Goal: Check status: Check status

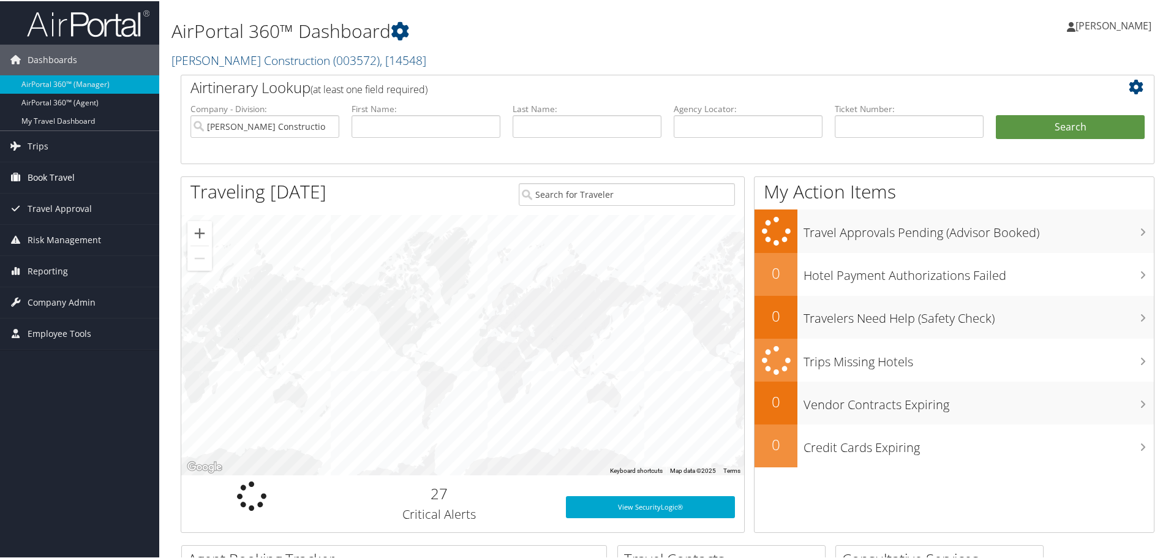
click at [42, 176] on span "Book Travel" at bounding box center [51, 176] width 47 height 31
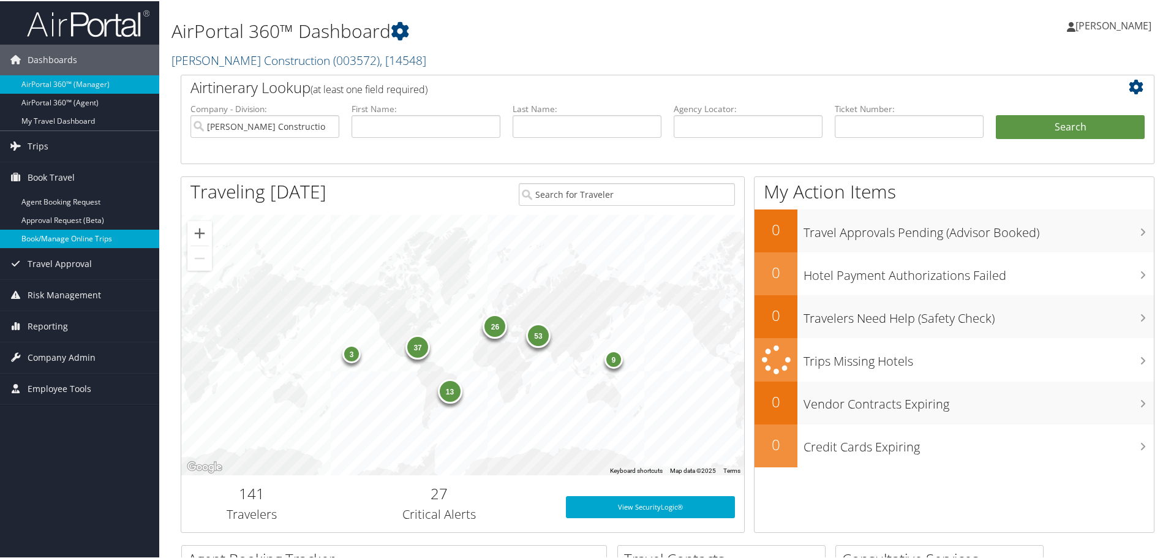
click at [45, 237] on link "Book/Manage Online Trips" at bounding box center [79, 237] width 159 height 18
click at [32, 145] on span "Trips" at bounding box center [38, 145] width 21 height 31
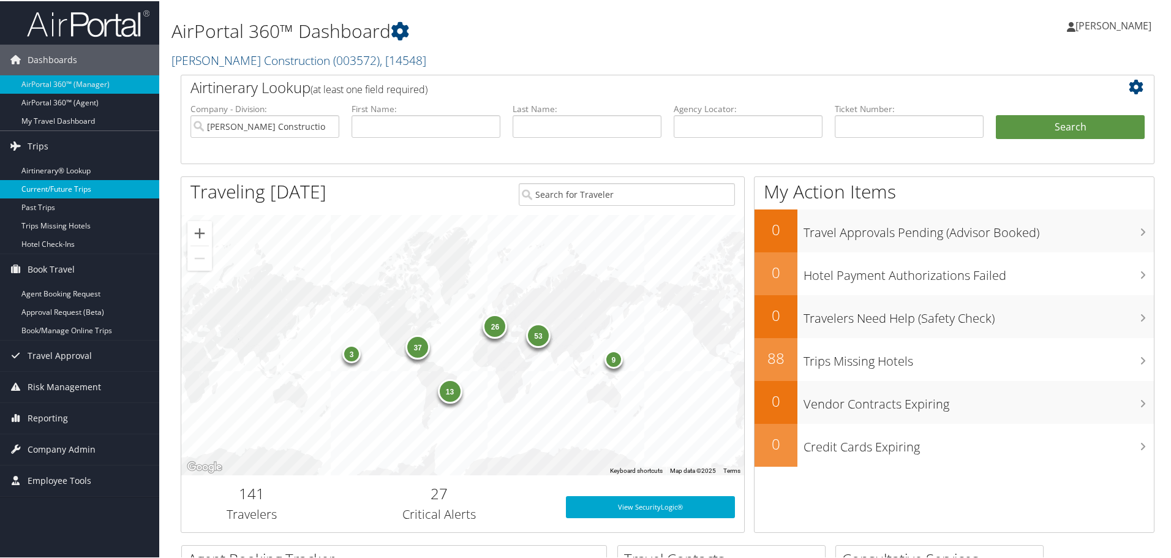
click at [37, 186] on link "Current/Future Trips" at bounding box center [79, 188] width 159 height 18
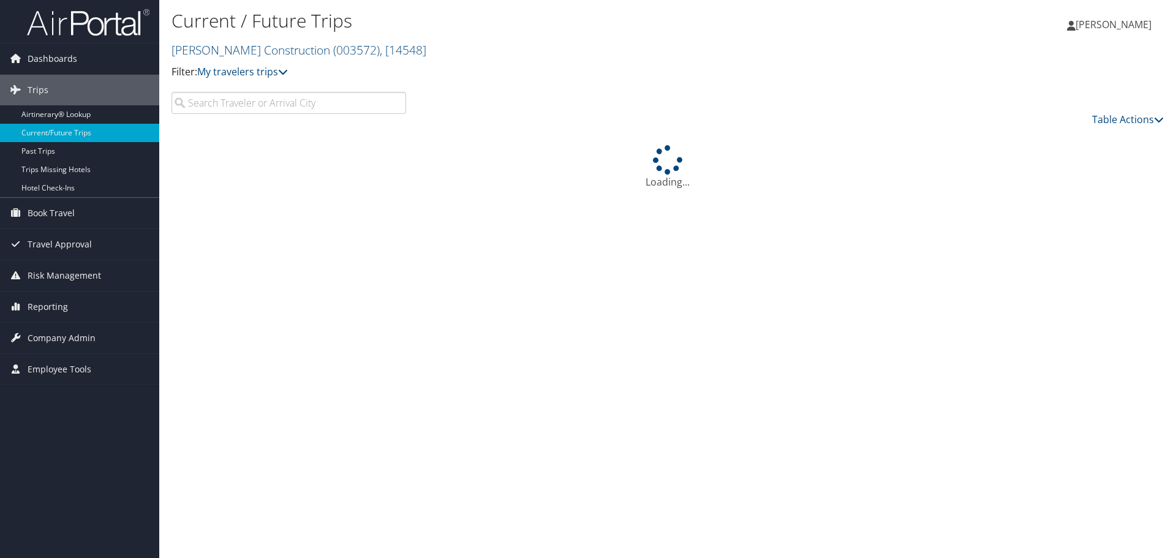
click at [201, 101] on input "search" at bounding box center [288, 103] width 235 height 22
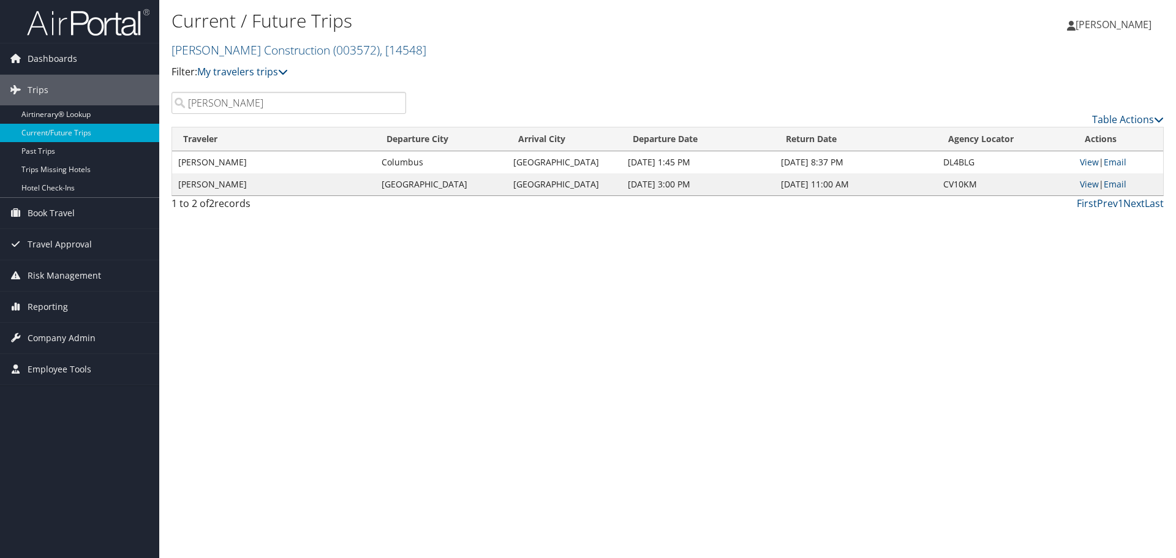
type input "jonathan cormier"
click at [298, 205] on div "1 to 2 of 2 records" at bounding box center [288, 206] width 235 height 21
